Goal: Task Accomplishment & Management: Use online tool/utility

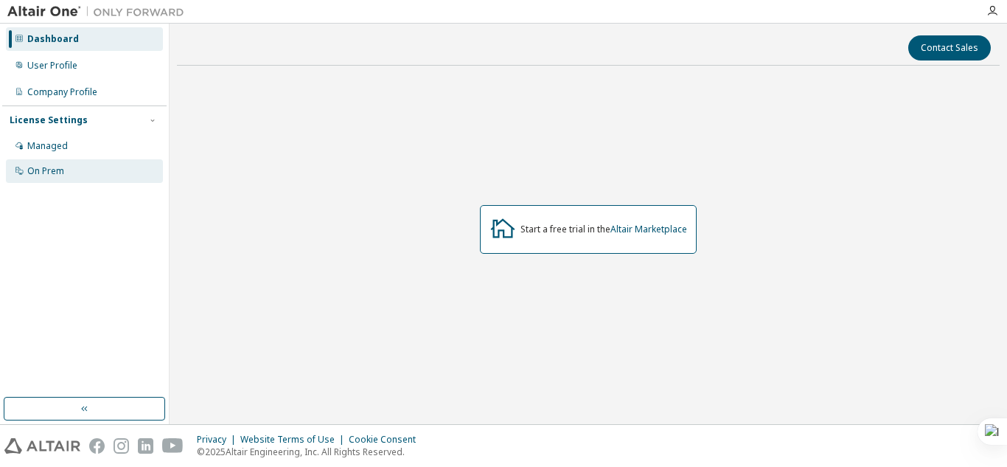
click at [73, 166] on div "On Prem" at bounding box center [84, 171] width 157 height 24
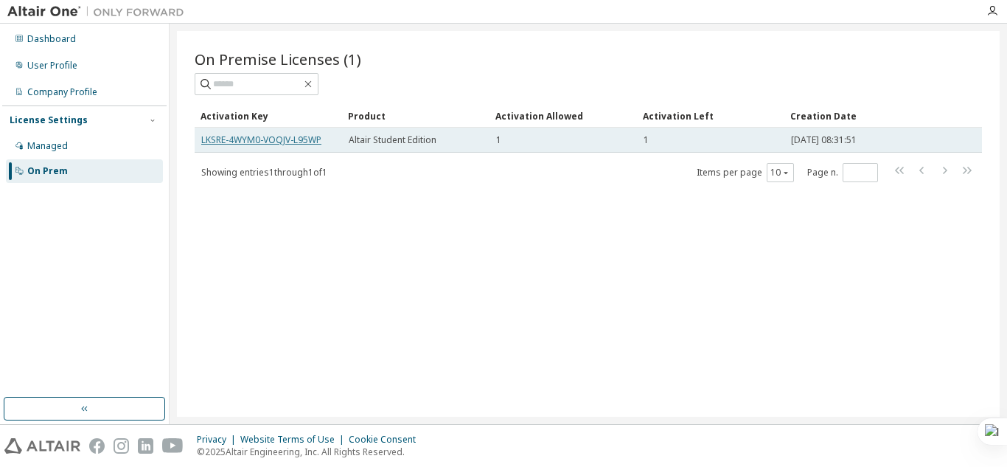
click at [321, 144] on link "LKSRE-4WYM0-VOQJV-L95WP" at bounding box center [261, 139] width 120 height 13
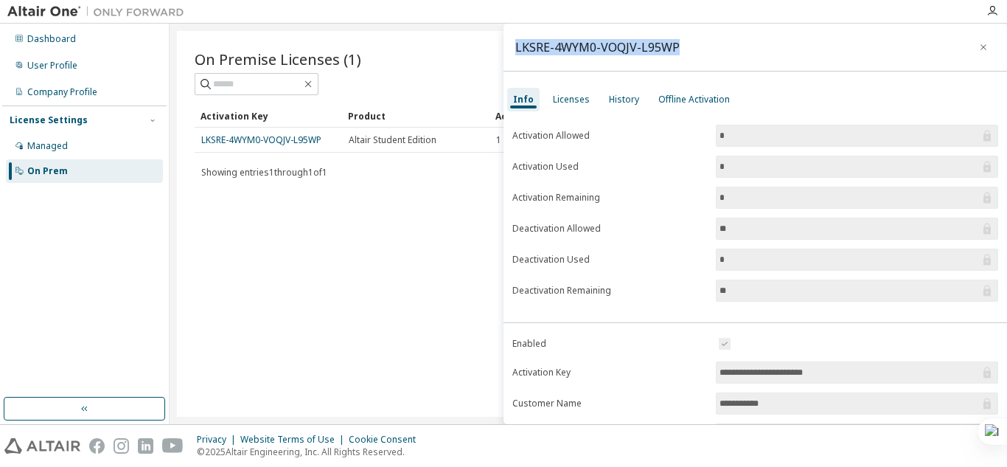
drag, startPoint x: 679, startPoint y: 48, endPoint x: 515, endPoint y: 44, distance: 164.4
click at [515, 44] on div "LKSRE-4WYM0-VOQJV-L95WP" at bounding box center [754, 48] width 503 height 48
copy div "LKSRE-4WYM0-VOQJV-L95WP"
click at [695, 62] on div "LKSRE-4WYM0-VOQJV-L95WP" at bounding box center [754, 48] width 503 height 48
click at [684, 49] on div "LKSRE-4WYM0-VOQJV-L95WP" at bounding box center [754, 48] width 503 height 48
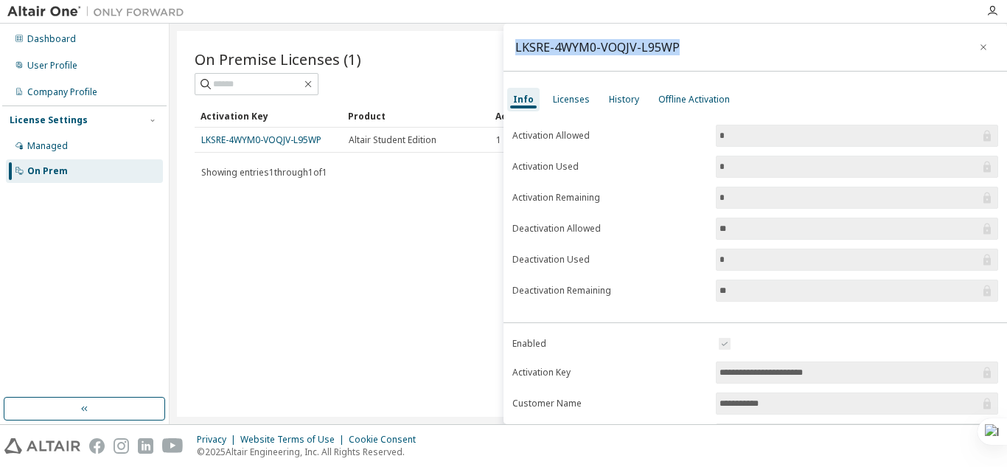
drag, startPoint x: 678, startPoint y: 49, endPoint x: 516, endPoint y: 53, distance: 162.2
click at [516, 53] on div "LKSRE-4WYM0-VOQJV-L95WP" at bounding box center [754, 48] width 503 height 48
copy div "LKSRE-4WYM0-VOQJV-L95WP"
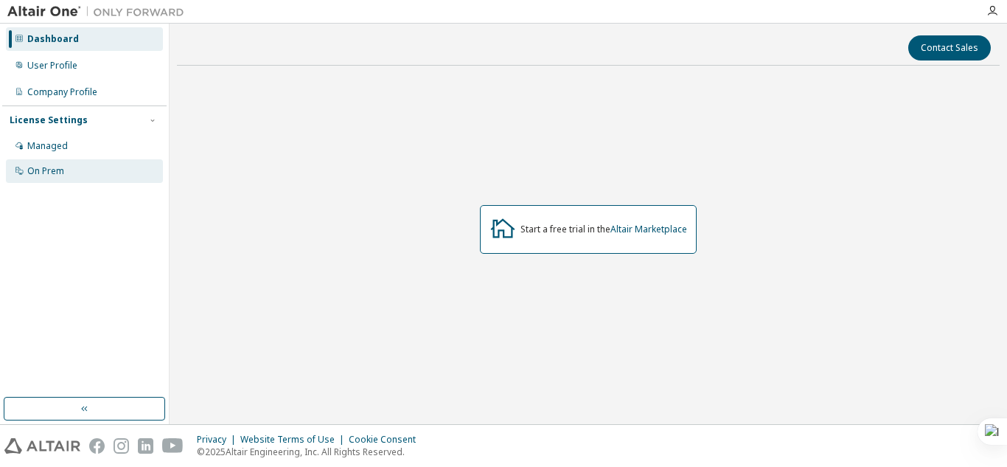
click at [89, 170] on div "On Prem" at bounding box center [84, 171] width 157 height 24
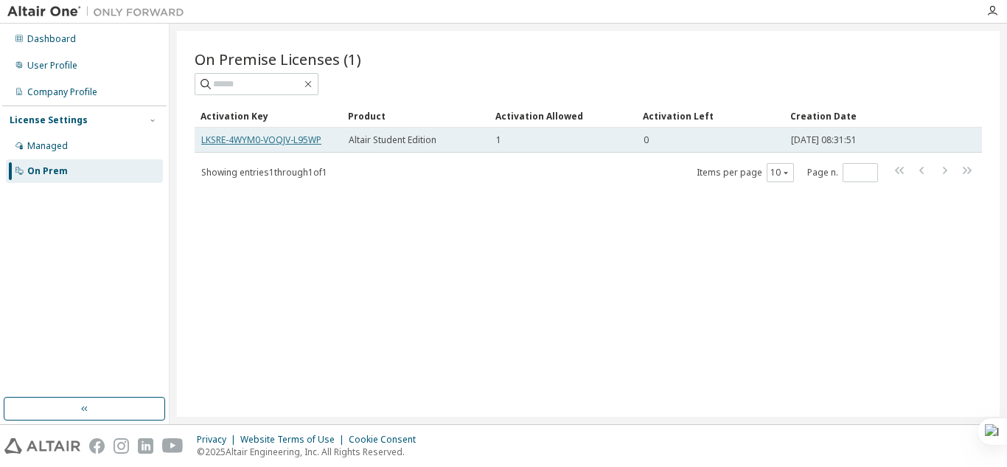
click at [237, 133] on link "LKSRE-4WYM0-VOQJV-L95WP" at bounding box center [261, 139] width 120 height 13
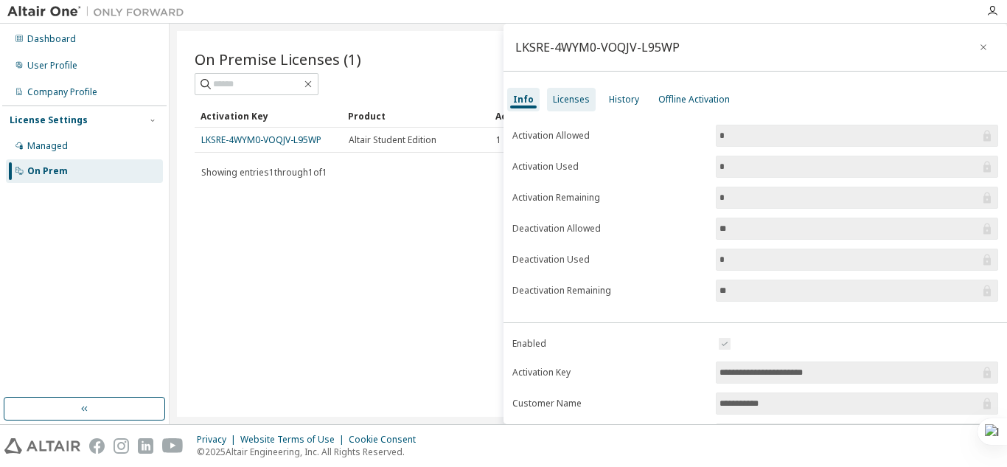
click at [569, 104] on div "Licenses" at bounding box center [571, 100] width 37 height 12
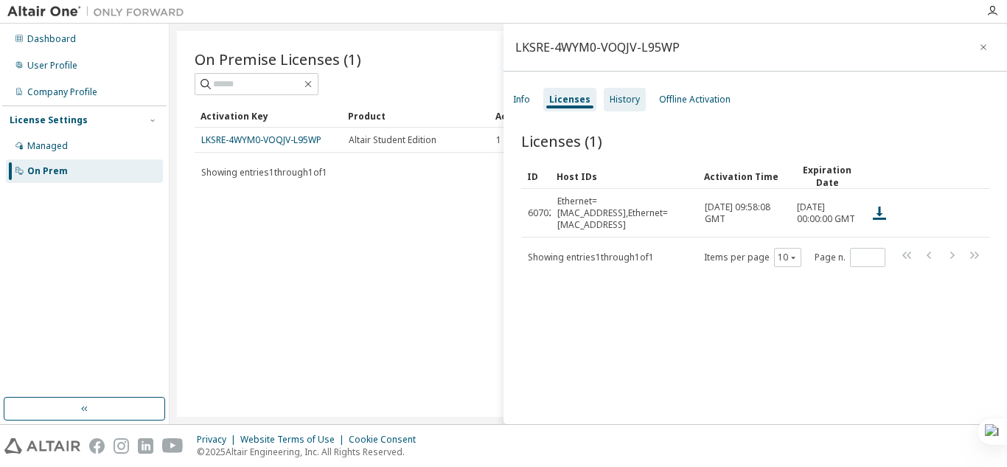
click at [628, 100] on div "History" at bounding box center [625, 100] width 30 height 12
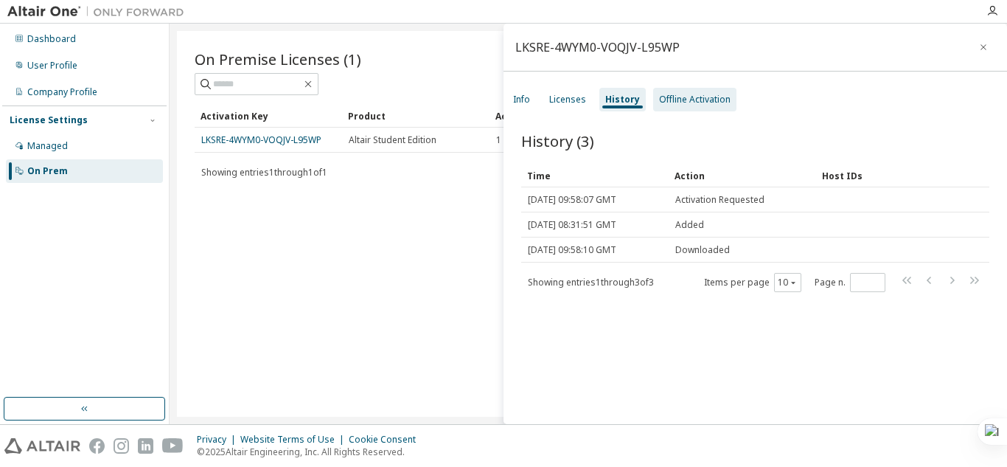
click at [674, 94] on div "Offline Activation" at bounding box center [695, 100] width 72 height 12
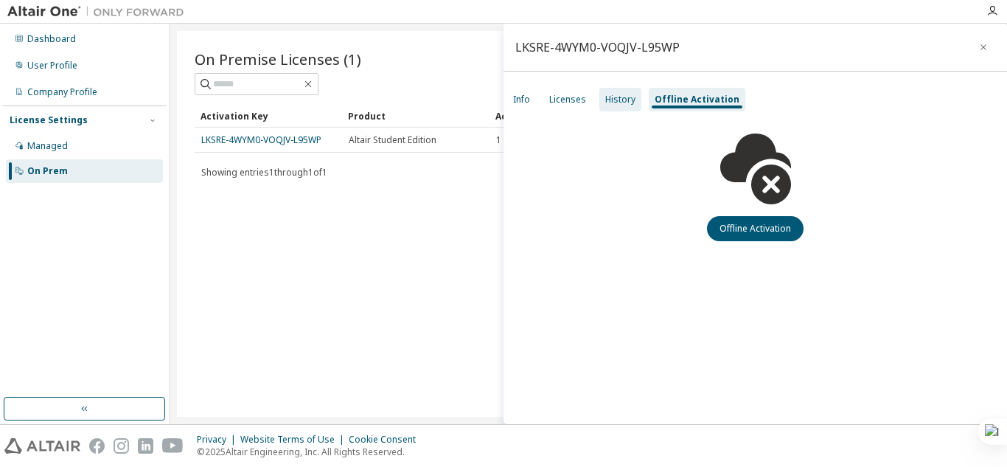
click at [630, 100] on div "History" at bounding box center [620, 100] width 30 height 12
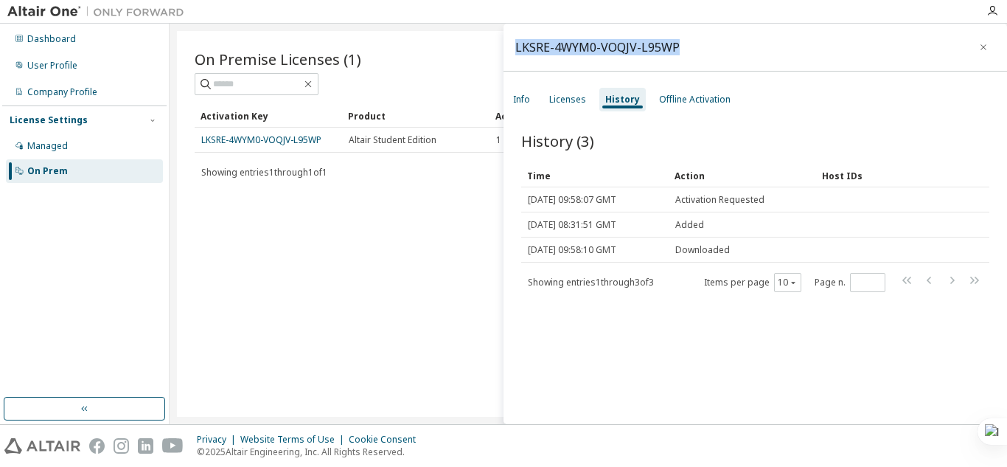
drag, startPoint x: 680, startPoint y: 43, endPoint x: 515, endPoint y: 49, distance: 165.3
click at [515, 49] on div "LKSRE-4WYM0-VOQJV-L95WP" at bounding box center [754, 48] width 503 height 48
copy div "LKSRE-4WYM0-VOQJV-L95WP"
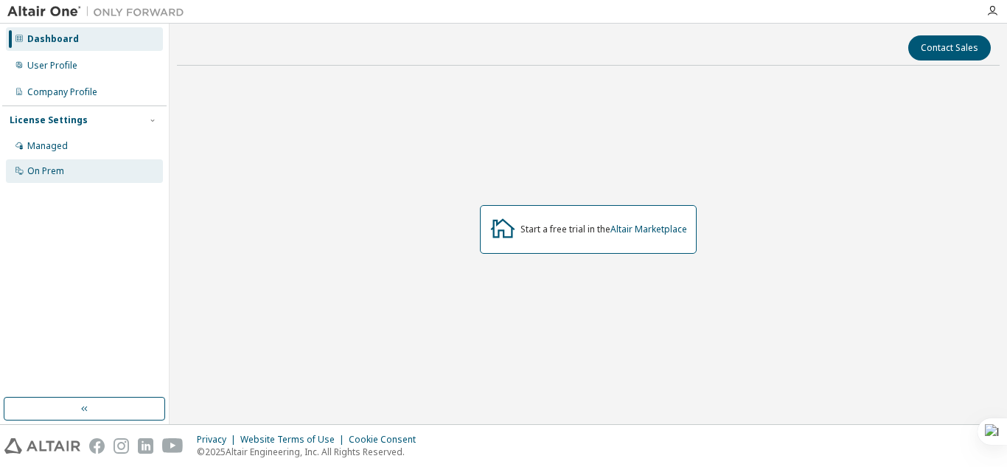
click at [58, 161] on div "On Prem" at bounding box center [84, 171] width 157 height 24
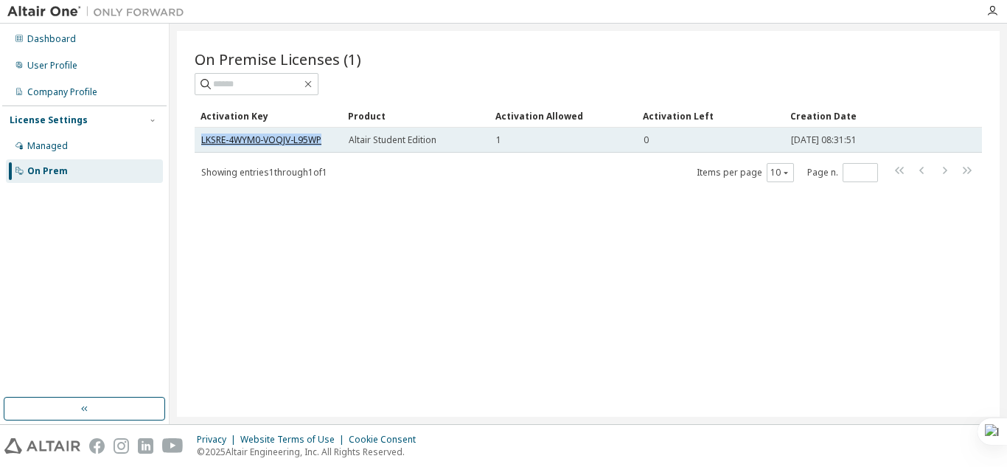
drag, startPoint x: 328, startPoint y: 140, endPoint x: 203, endPoint y: 140, distance: 125.3
click at [203, 140] on div "LKSRE-4WYM0-VOQJV-L95WP" at bounding box center [268, 140] width 134 height 12
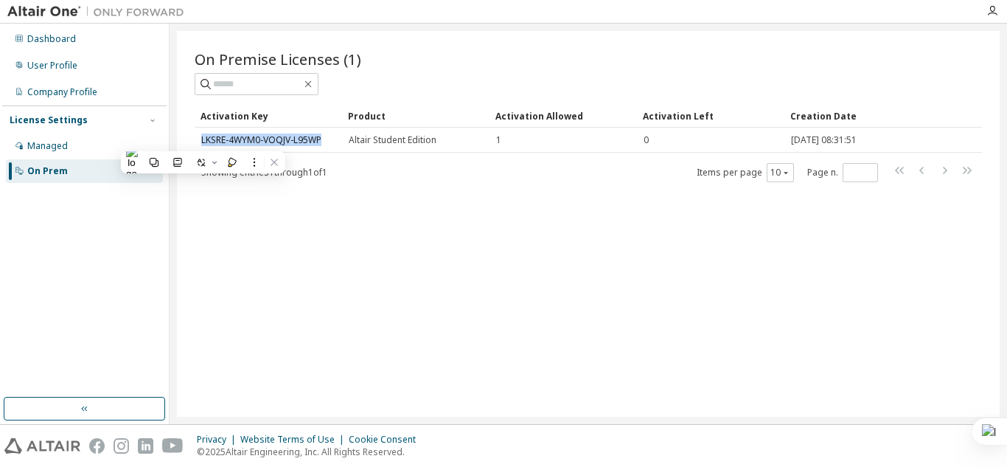
copy link "LKSRE-4WYM0-VOQJV-L95WP"
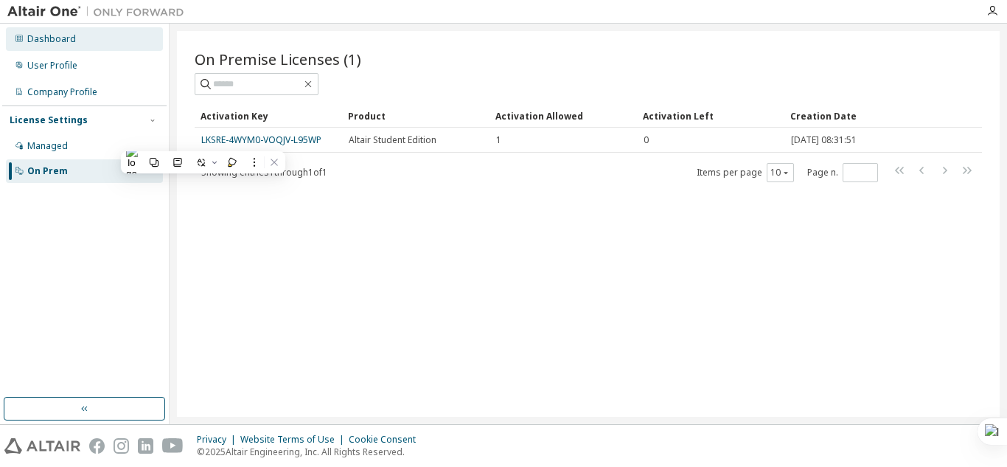
click at [74, 34] on div "Dashboard" at bounding box center [84, 39] width 157 height 24
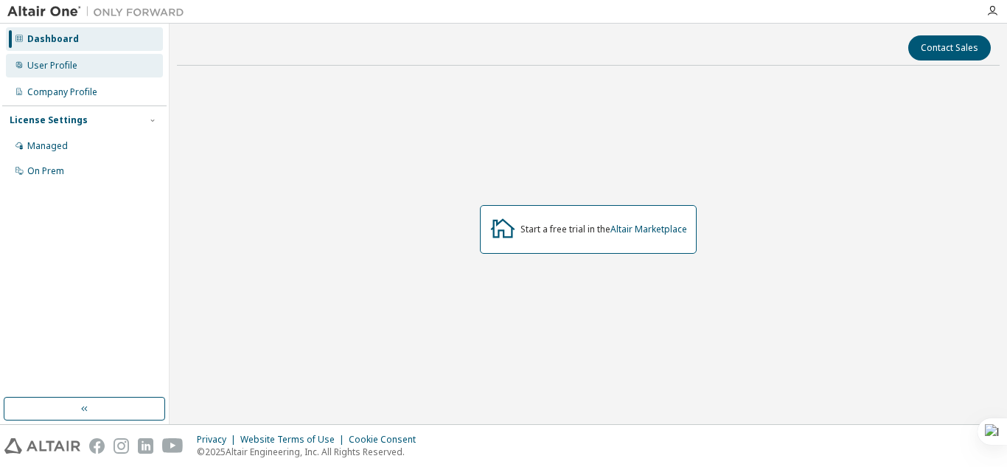
click at [80, 57] on div "User Profile" at bounding box center [84, 66] width 157 height 24
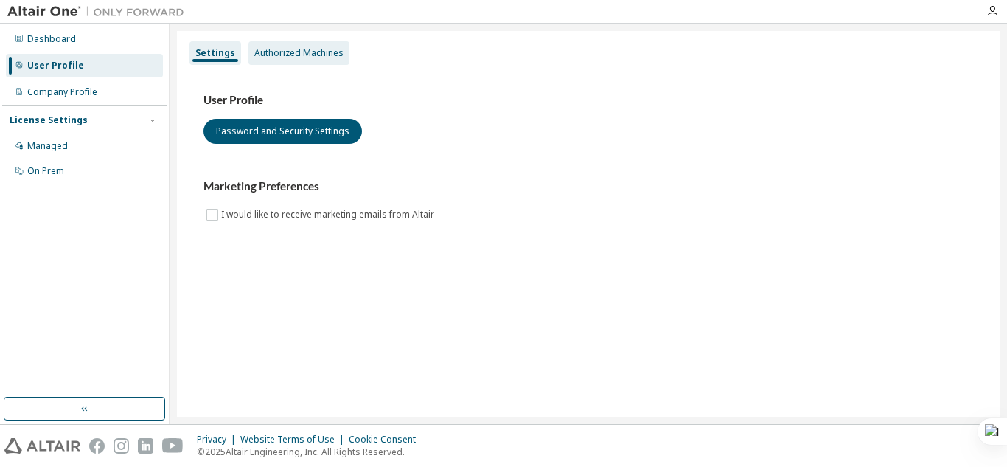
click at [296, 43] on div "Authorized Machines" at bounding box center [298, 53] width 101 height 24
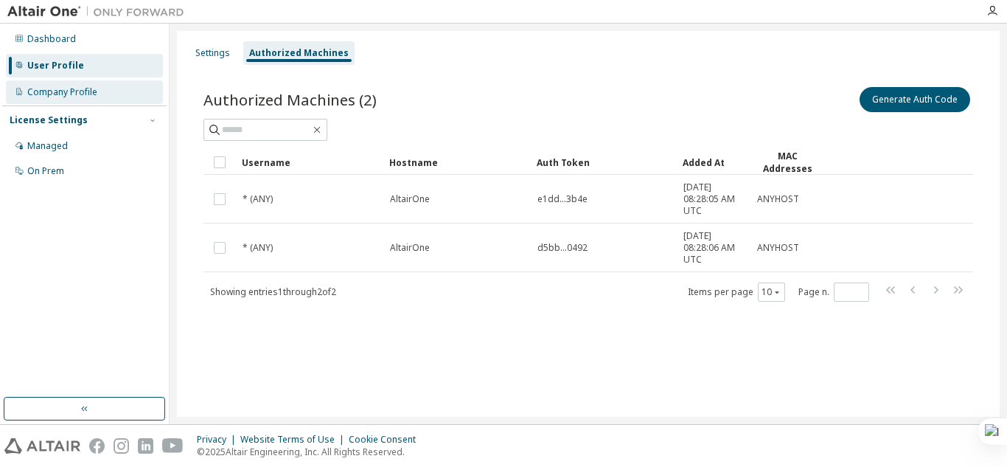
click at [89, 97] on div "Company Profile" at bounding box center [62, 92] width 70 height 12
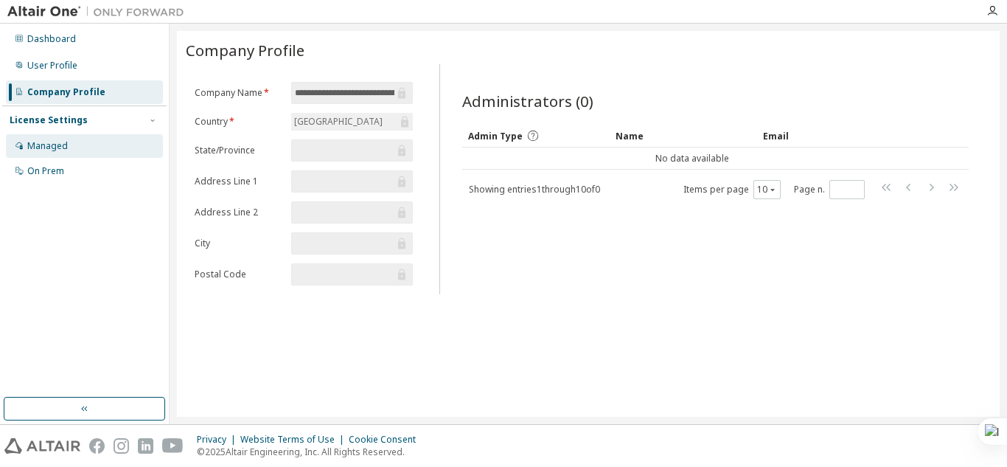
click at [55, 149] on div "Managed" at bounding box center [47, 146] width 41 height 12
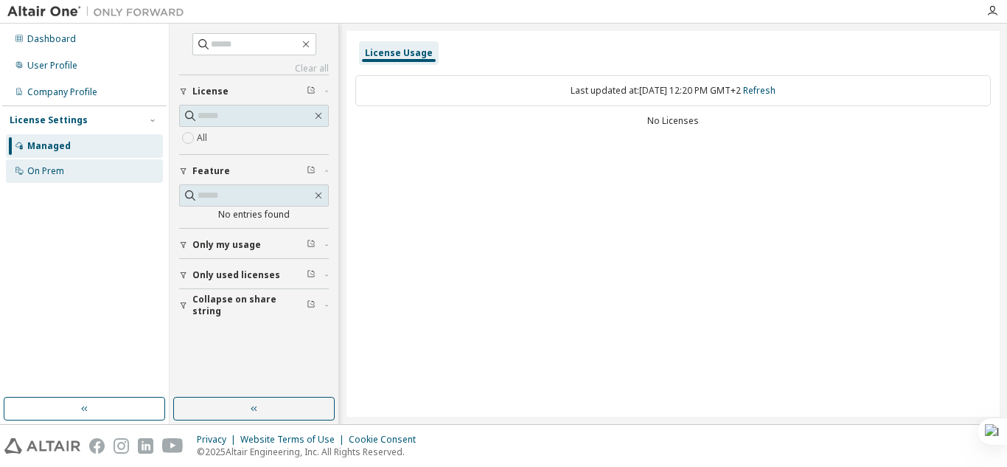
click at [61, 174] on div "On Prem" at bounding box center [45, 171] width 37 height 12
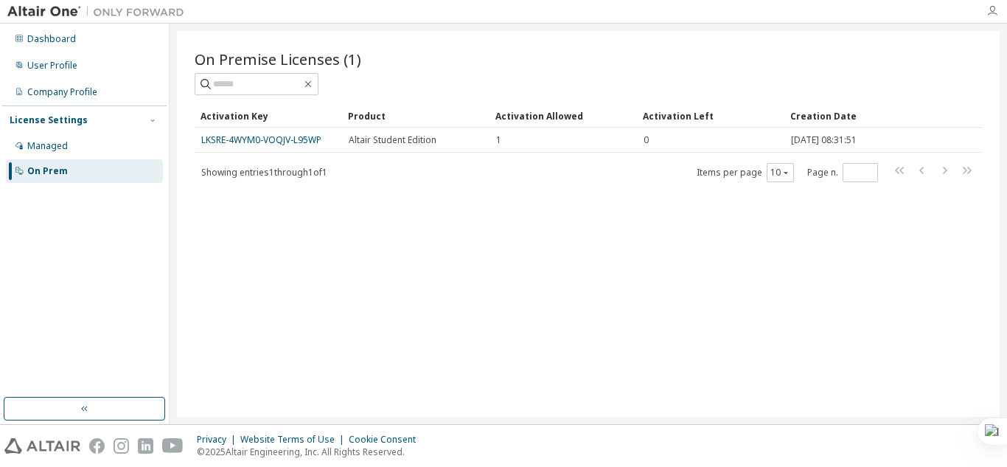
click at [991, 13] on icon "button" at bounding box center [992, 11] width 12 height 12
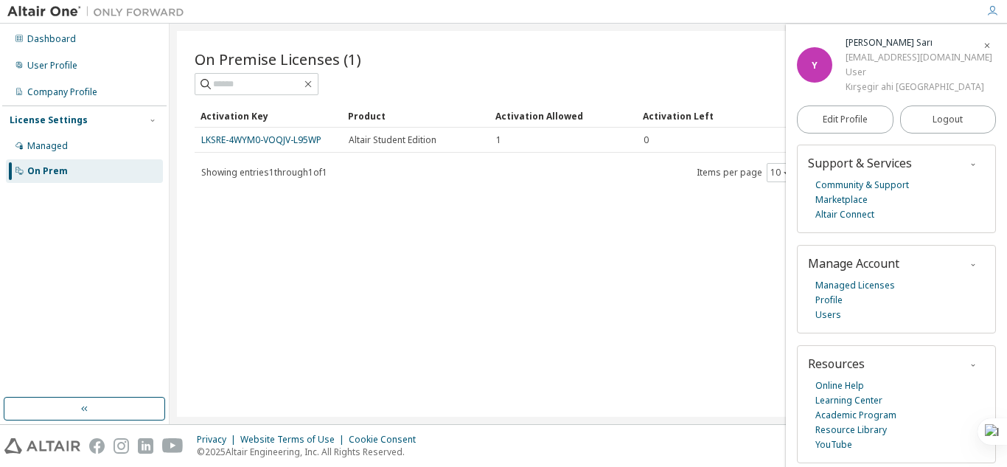
scroll to position [45, 0]
click at [609, 170] on div "Showing entries 1 through 1 of 1 Items per page 10 Page n. *" at bounding box center [588, 171] width 787 height 21
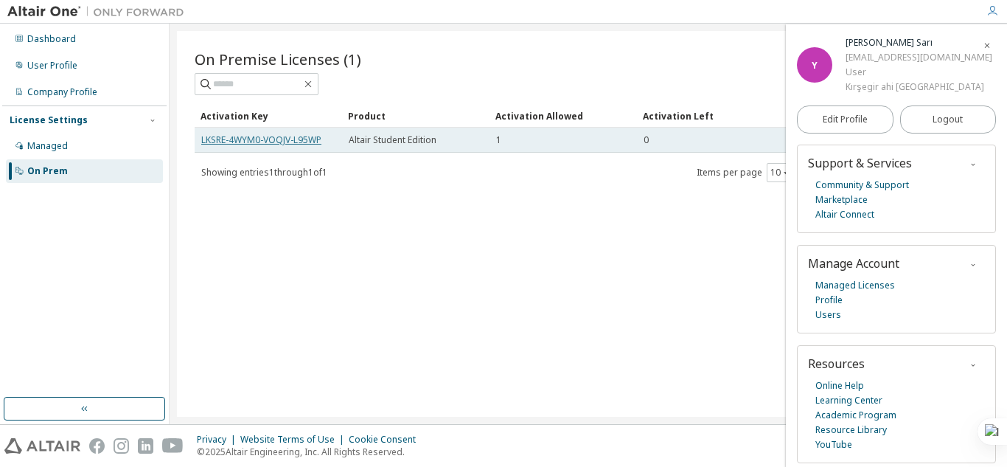
click at [265, 144] on link "LKSRE-4WYM0-VOQJV-L95WP" at bounding box center [261, 139] width 120 height 13
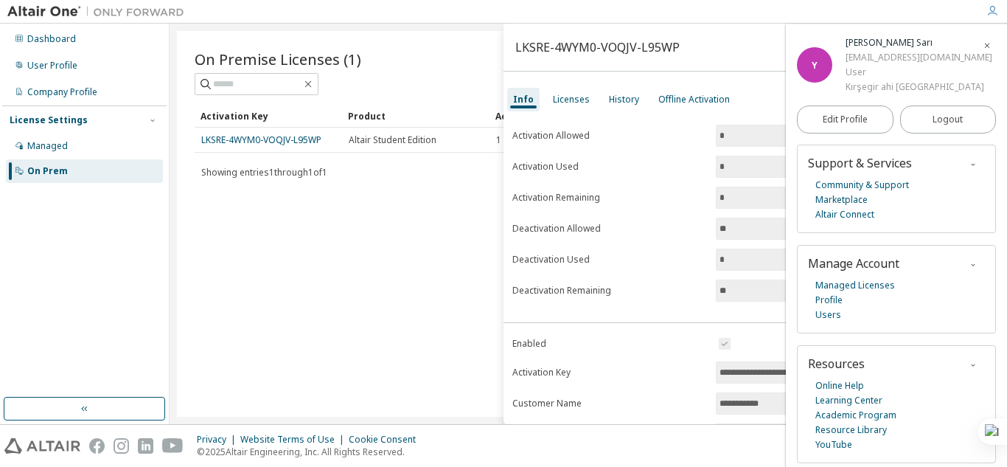
click at [993, 10] on icon "button" at bounding box center [992, 11] width 12 height 12
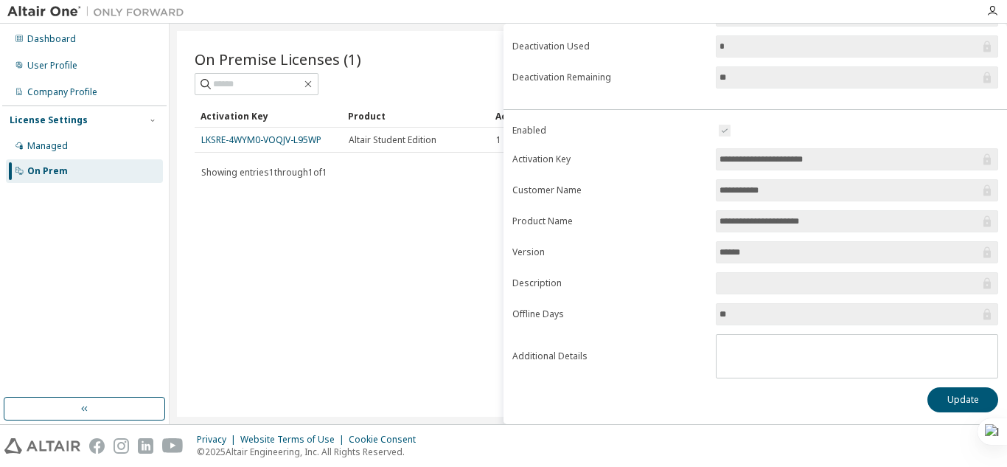
scroll to position [0, 0]
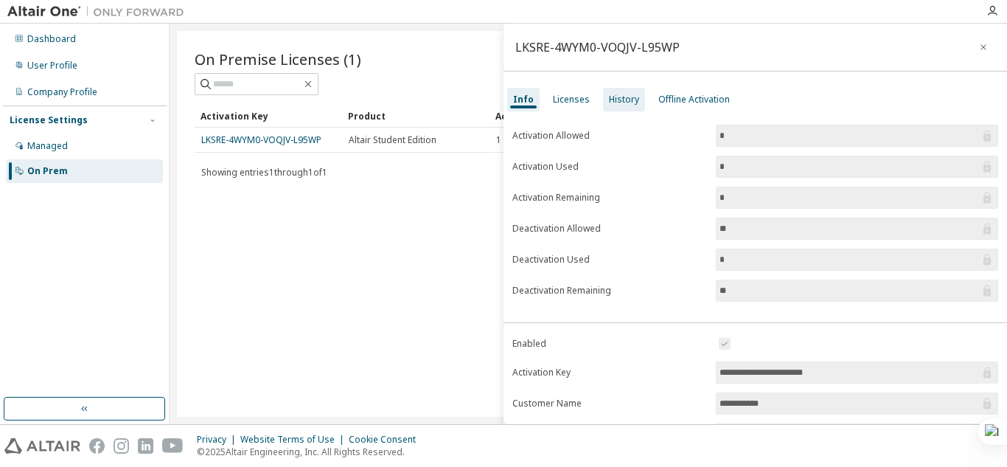
click at [618, 100] on div "History" at bounding box center [624, 100] width 30 height 12
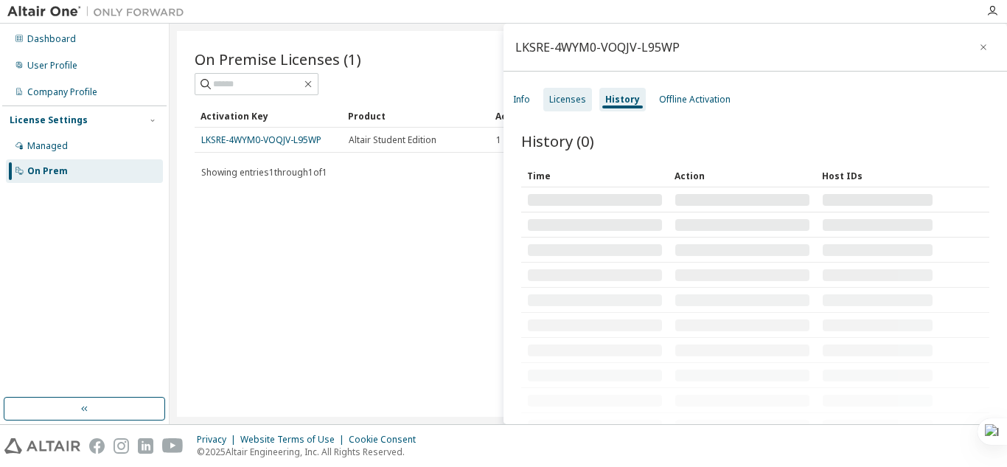
click at [578, 100] on div "Licenses" at bounding box center [567, 100] width 37 height 12
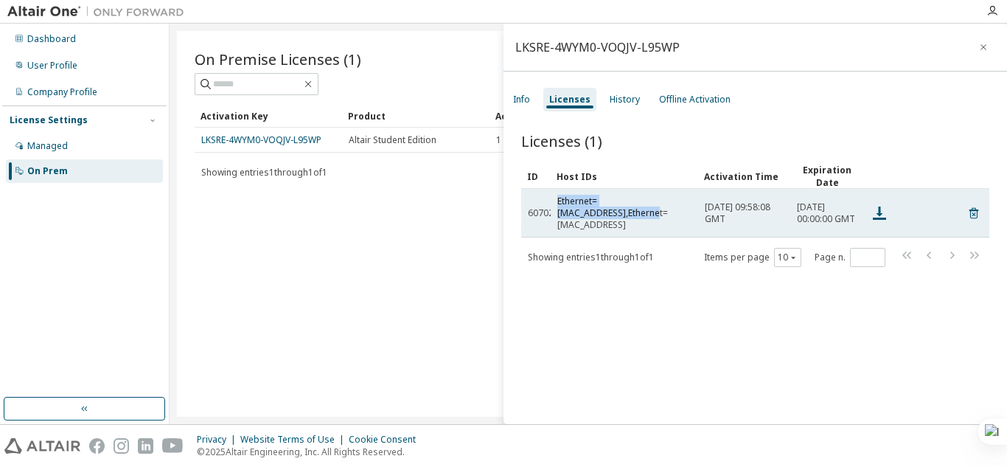
drag, startPoint x: 557, startPoint y: 213, endPoint x: 697, endPoint y: 212, distance: 140.1
click at [697, 212] on td "Ethernet=[MAC_ADDRESS],Ethernet=[MAC_ADDRESS]" at bounding box center [624, 213] width 147 height 49
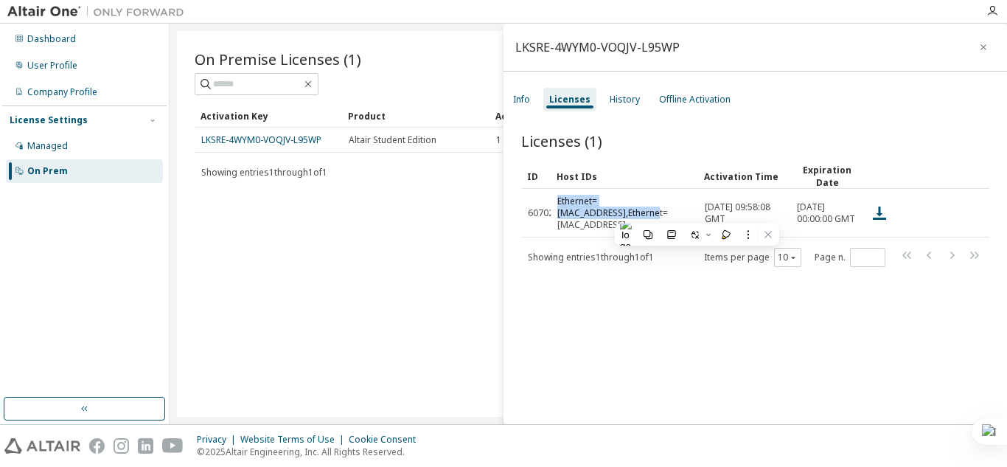
copy div "Ethernet=[MAC_ADDRESS],Ethernet"
click at [621, 90] on div "History" at bounding box center [625, 100] width 42 height 24
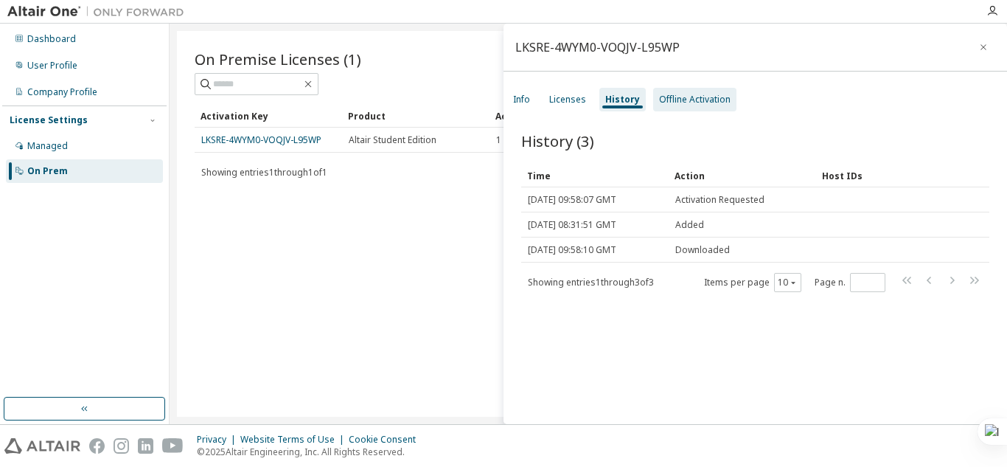
click at [668, 92] on div "Offline Activation" at bounding box center [694, 100] width 83 height 24
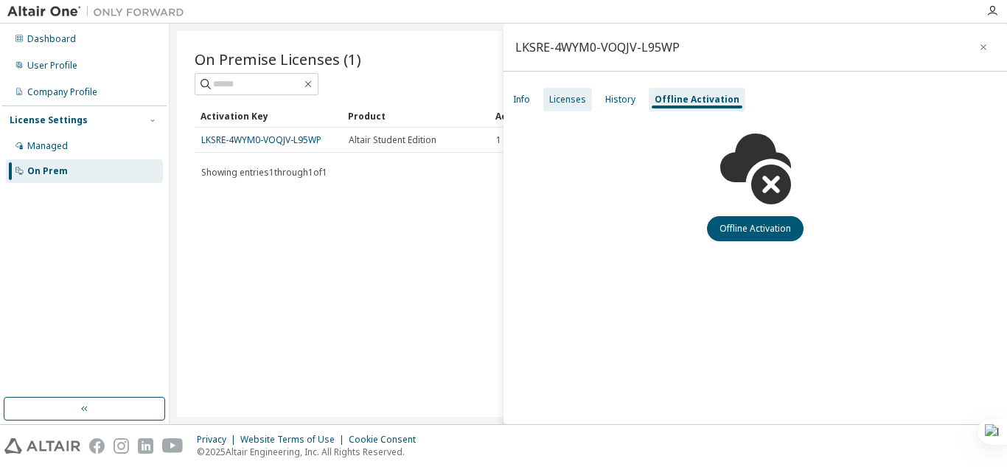
click at [582, 91] on div "Licenses" at bounding box center [567, 100] width 49 height 24
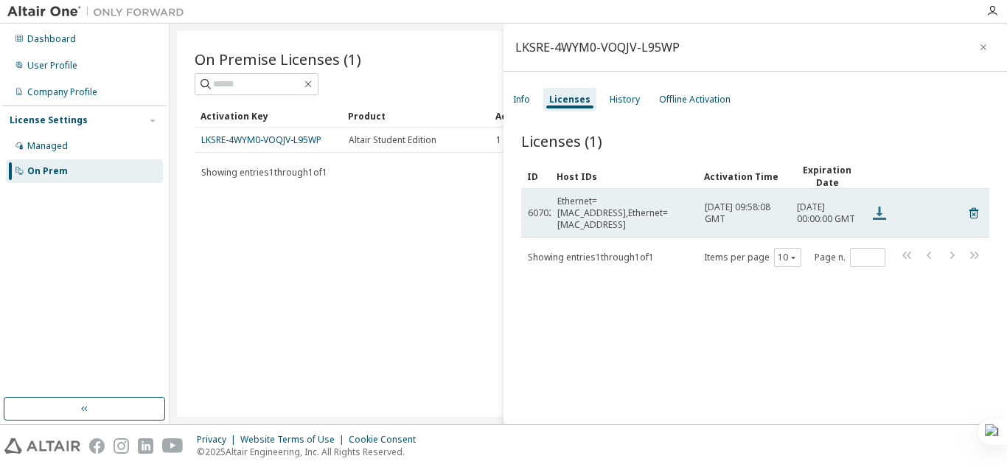
click at [876, 219] on icon at bounding box center [879, 212] width 13 height 13
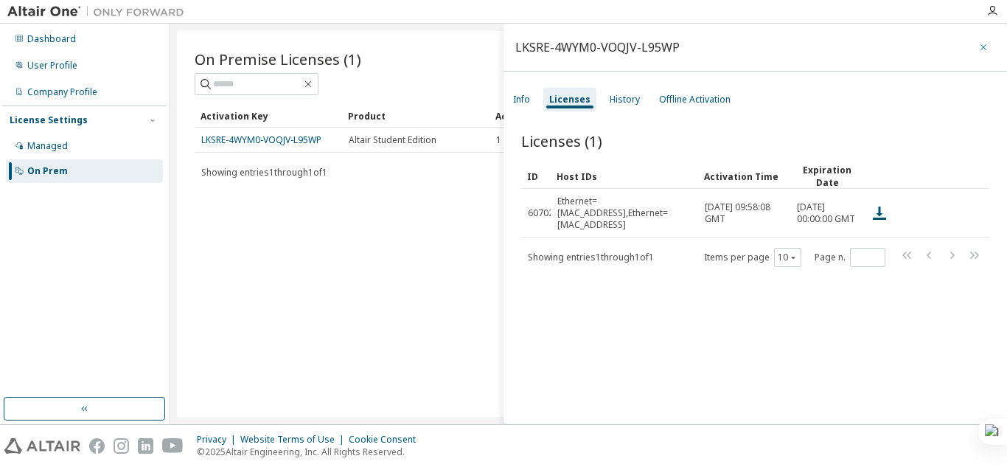
click at [978, 52] on icon "button" at bounding box center [983, 47] width 10 height 12
